Goal: Transaction & Acquisition: Purchase product/service

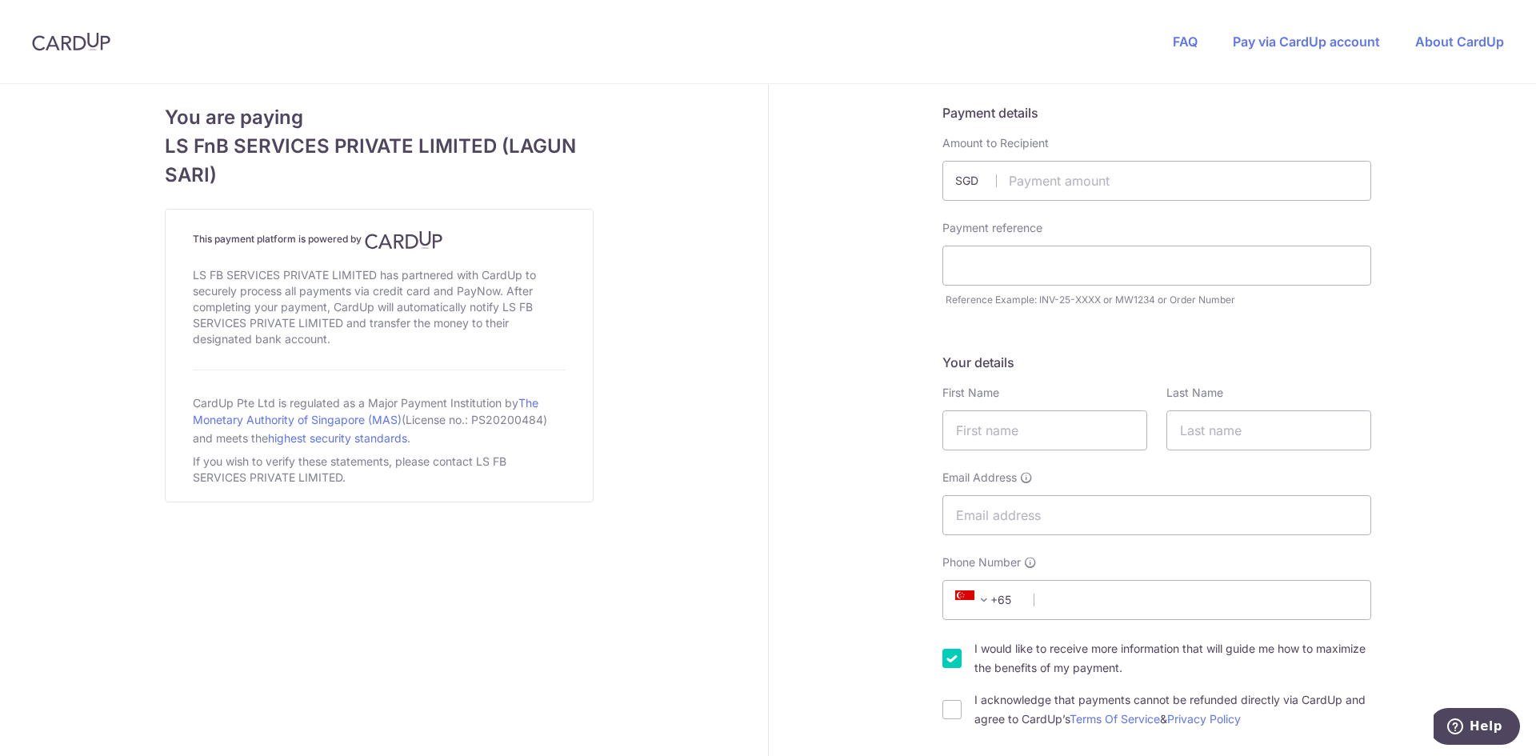
click at [1062, 210] on div "Payment details Amount to Recipient SGD Payment reference Reference Example: IN…" at bounding box center [1157, 205] width 429 height 205
click at [1075, 189] on input "text" at bounding box center [1157, 181] width 429 height 40
click at [431, 159] on span "LS FnB SERVICES PRIVATE LIMITED (LAGUN SARI)" at bounding box center [379, 161] width 429 height 58
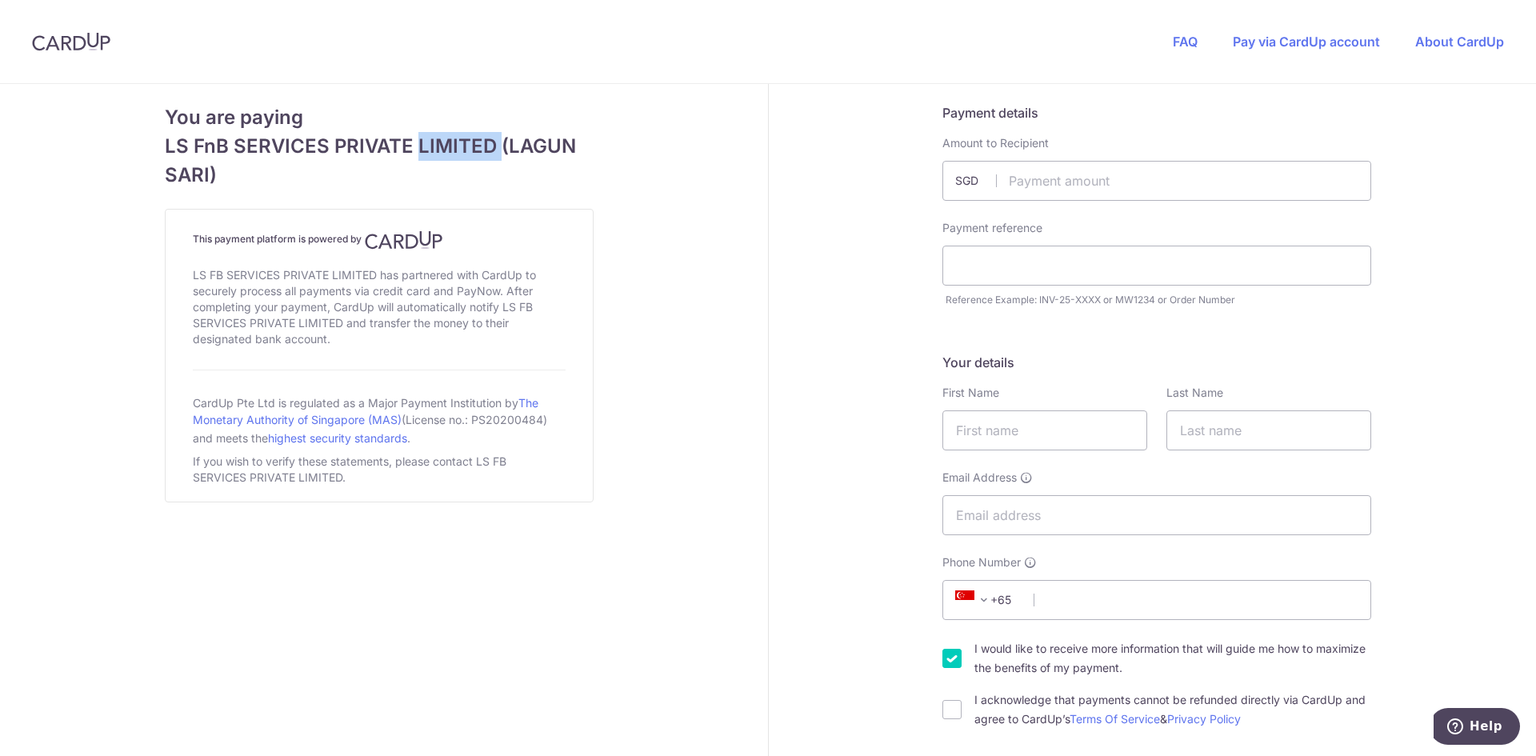
click at [431, 159] on span "LS FnB SERVICES PRIVATE LIMITED (LAGUN SARI)" at bounding box center [379, 161] width 429 height 58
click at [454, 173] on span "LS FnB SERVICES PRIVATE LIMITED (LAGUN SARI)" at bounding box center [379, 161] width 429 height 58
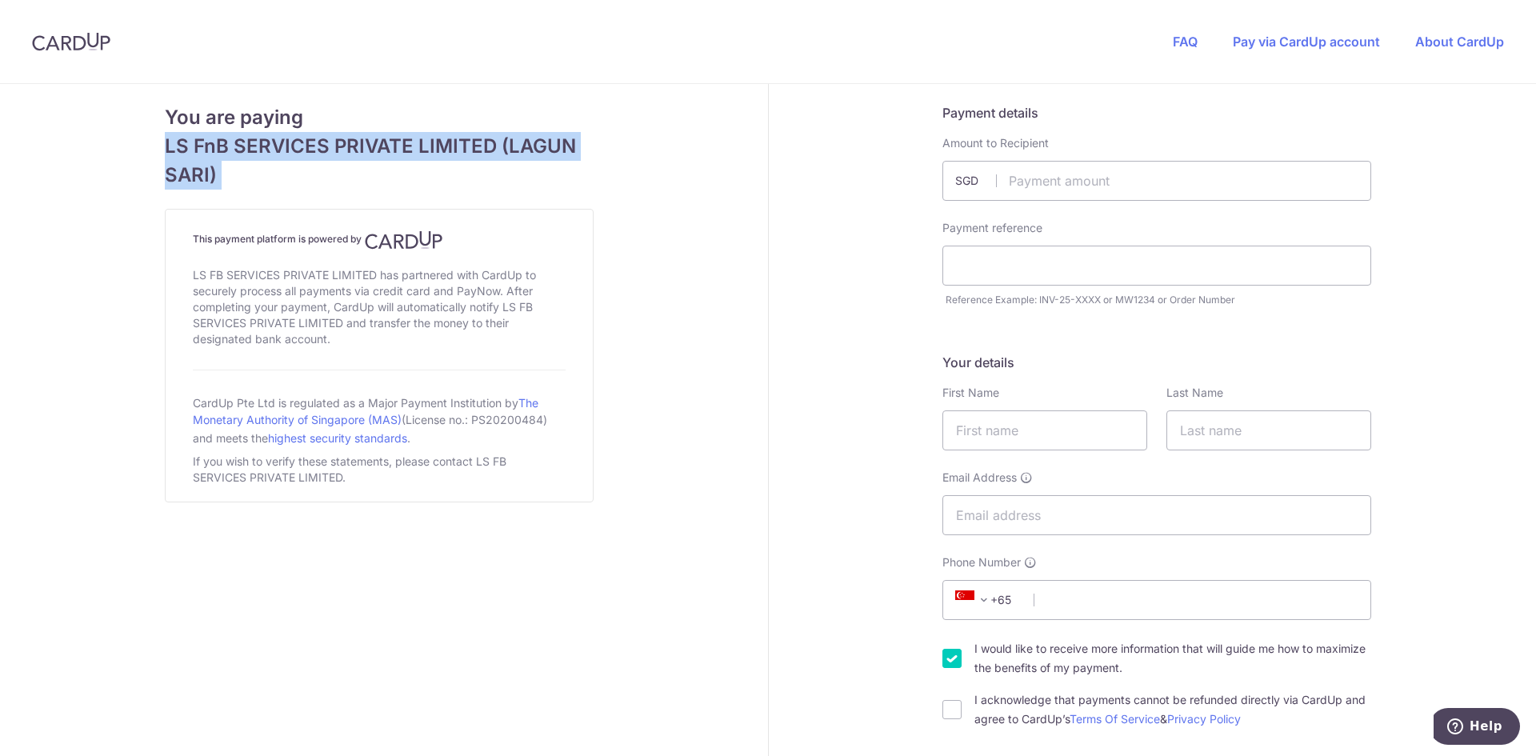
click at [510, 142] on span "LS FnB SERVICES PRIVATE LIMITED (LAGUN SARI)" at bounding box center [379, 161] width 429 height 58
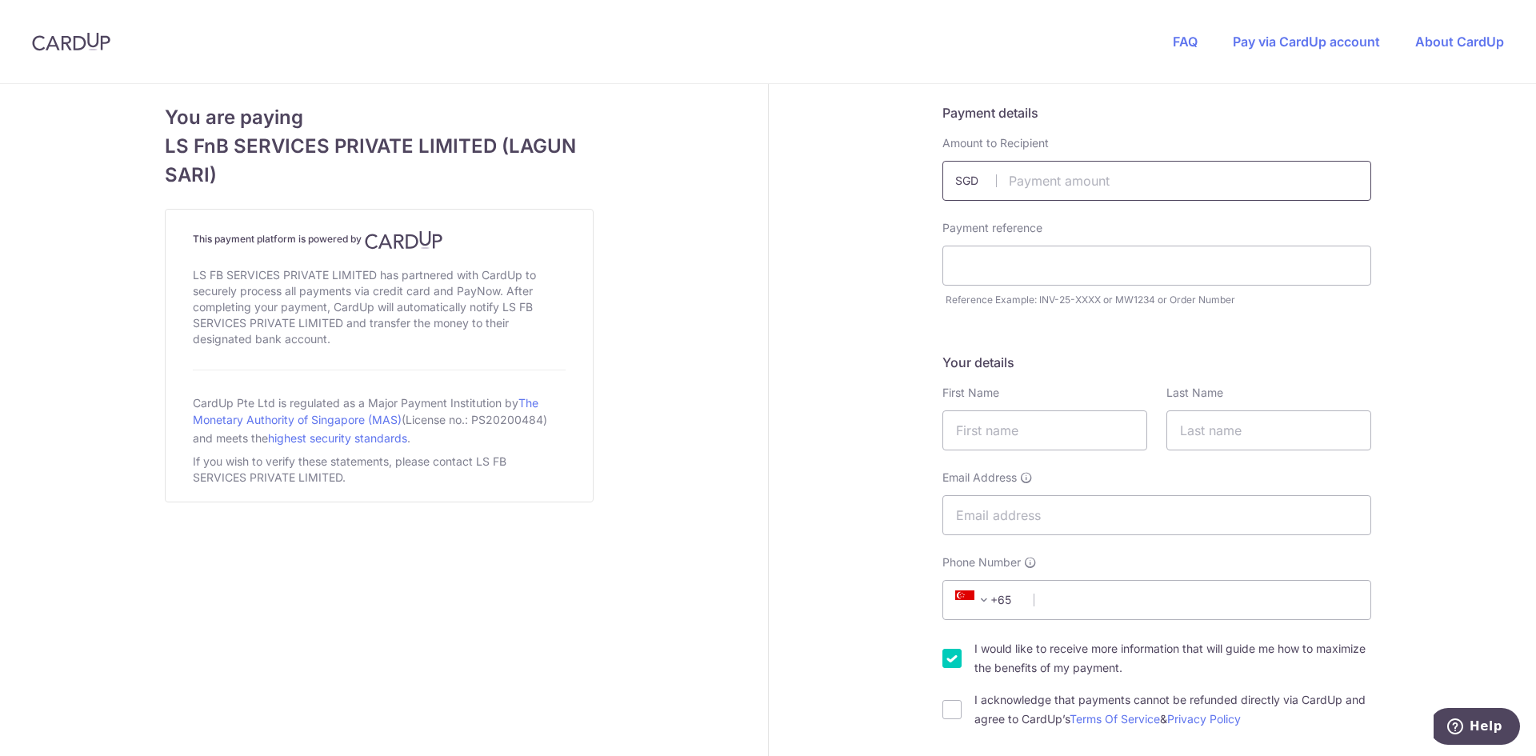
click at [1021, 193] on input "text" at bounding box center [1157, 181] width 429 height 40
click at [1025, 189] on input "text" at bounding box center [1157, 181] width 429 height 40
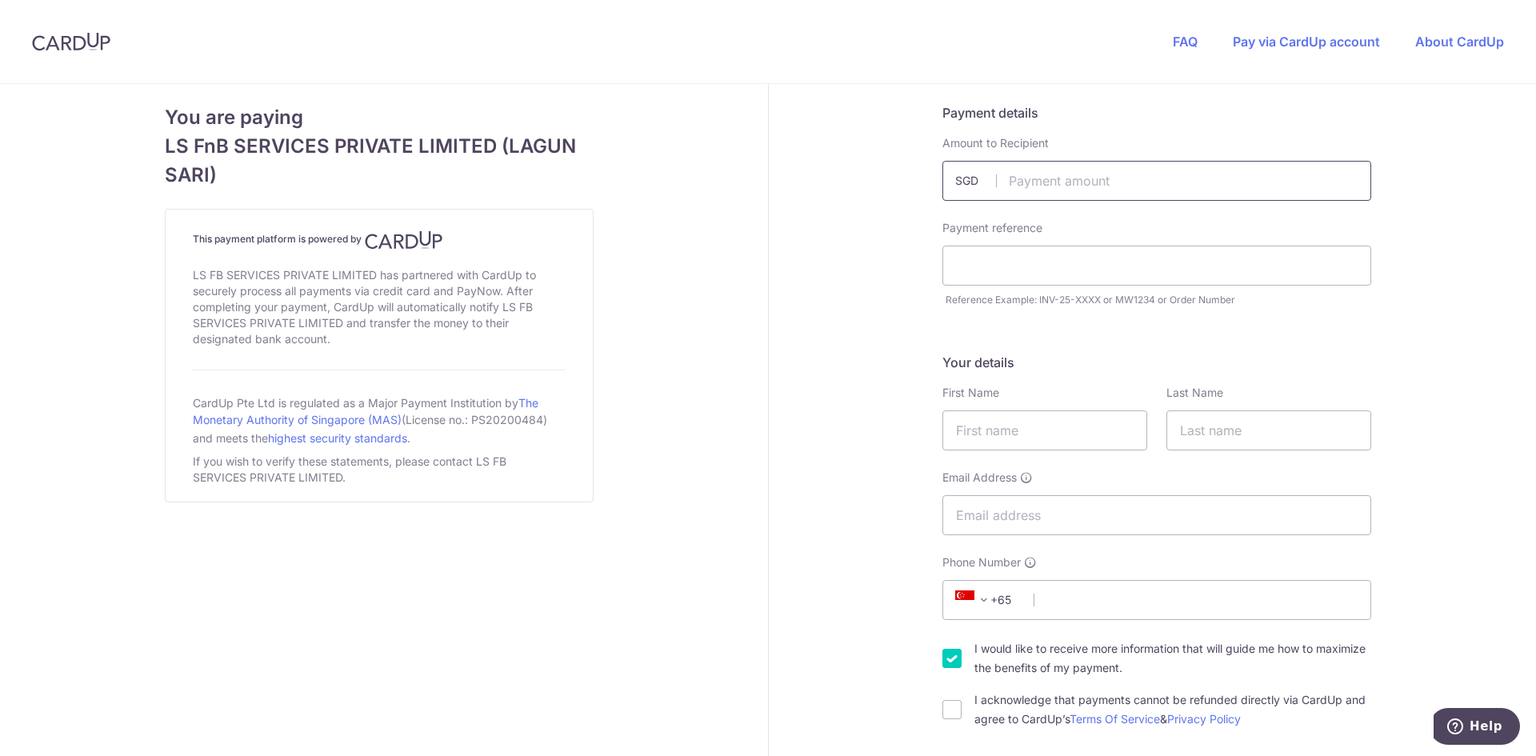
click at [1025, 189] on input "text" at bounding box center [1157, 181] width 429 height 40
click at [1046, 186] on input "text" at bounding box center [1157, 181] width 429 height 40
type input "7850.00"
click at [1041, 178] on input "7850.00" at bounding box center [1157, 181] width 429 height 40
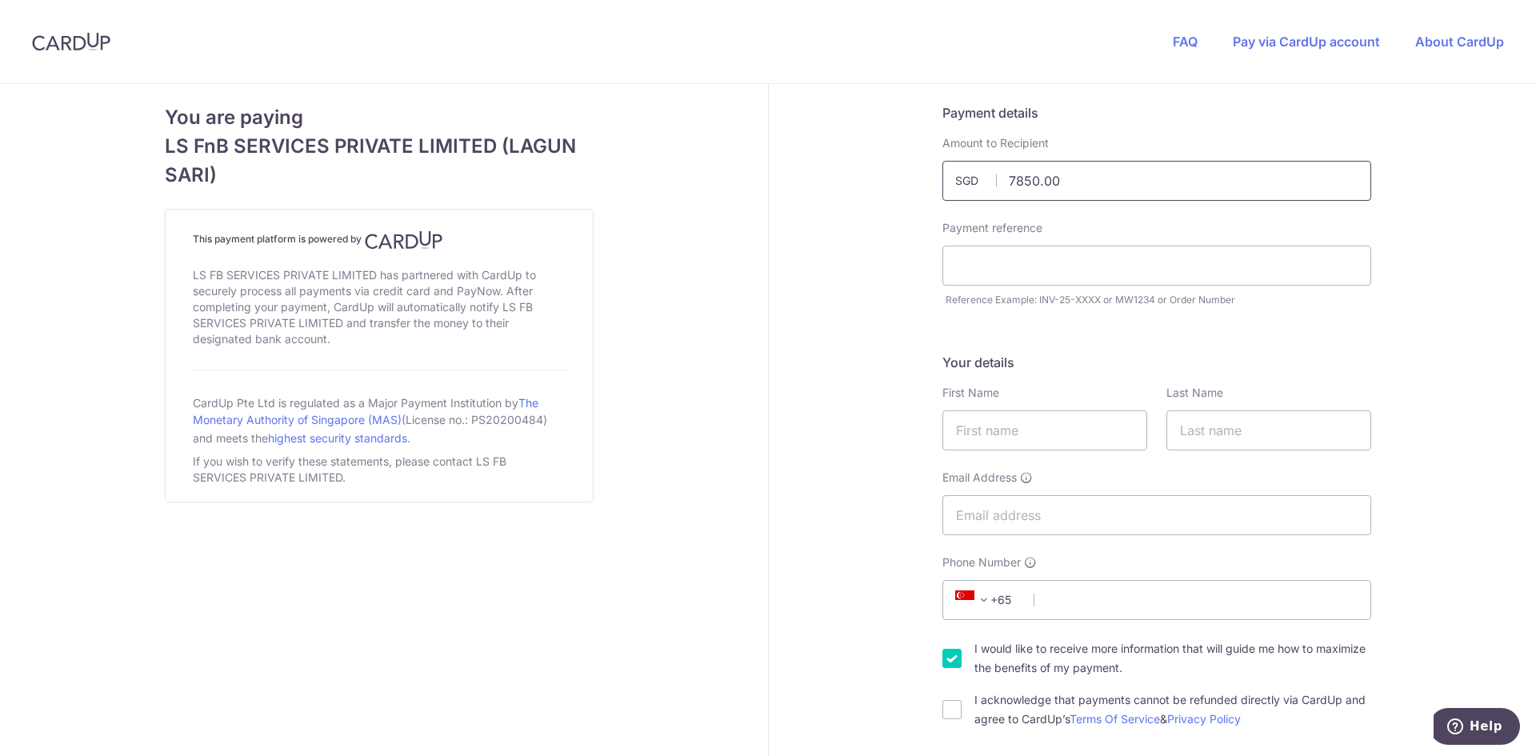
click at [1041, 178] on input "7850.00" at bounding box center [1157, 181] width 429 height 40
click at [1099, 174] on input "7850.00" at bounding box center [1157, 181] width 429 height 40
